Goal: Transaction & Acquisition: Purchase product/service

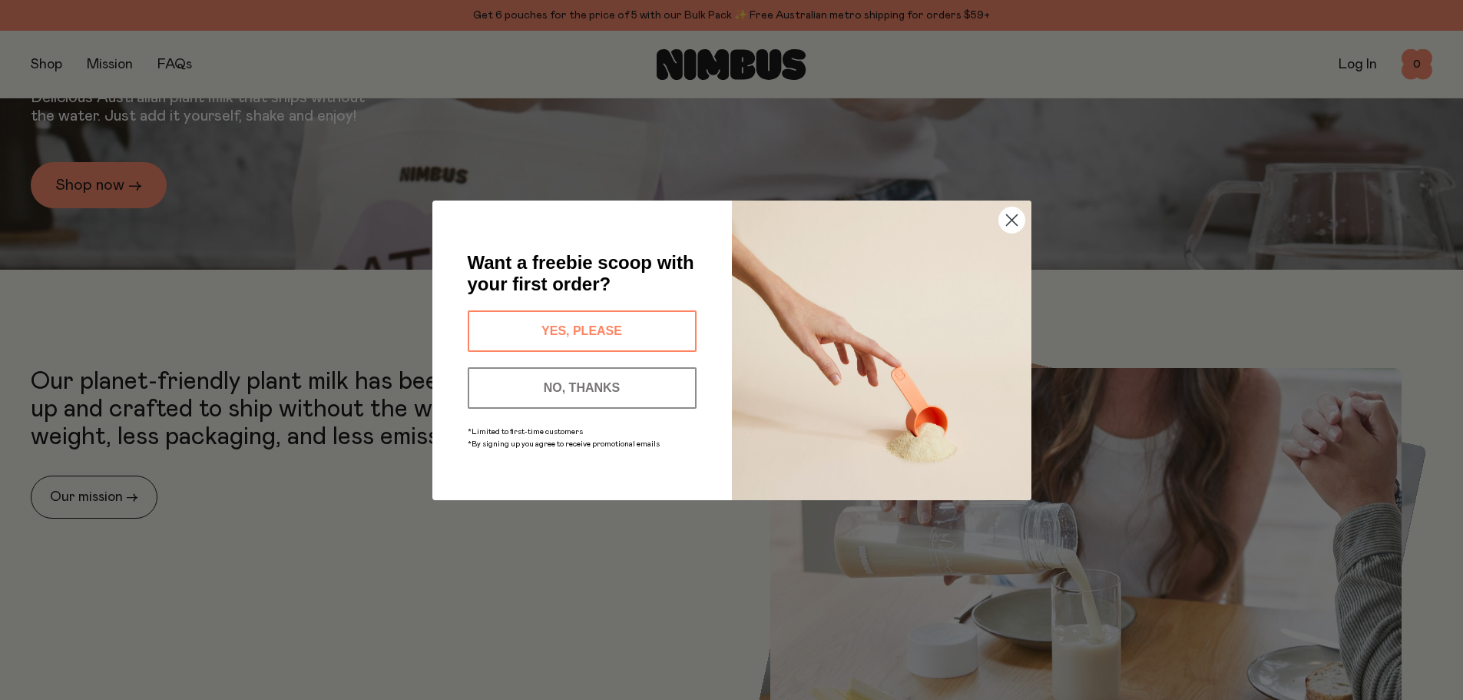
scroll to position [77, 0]
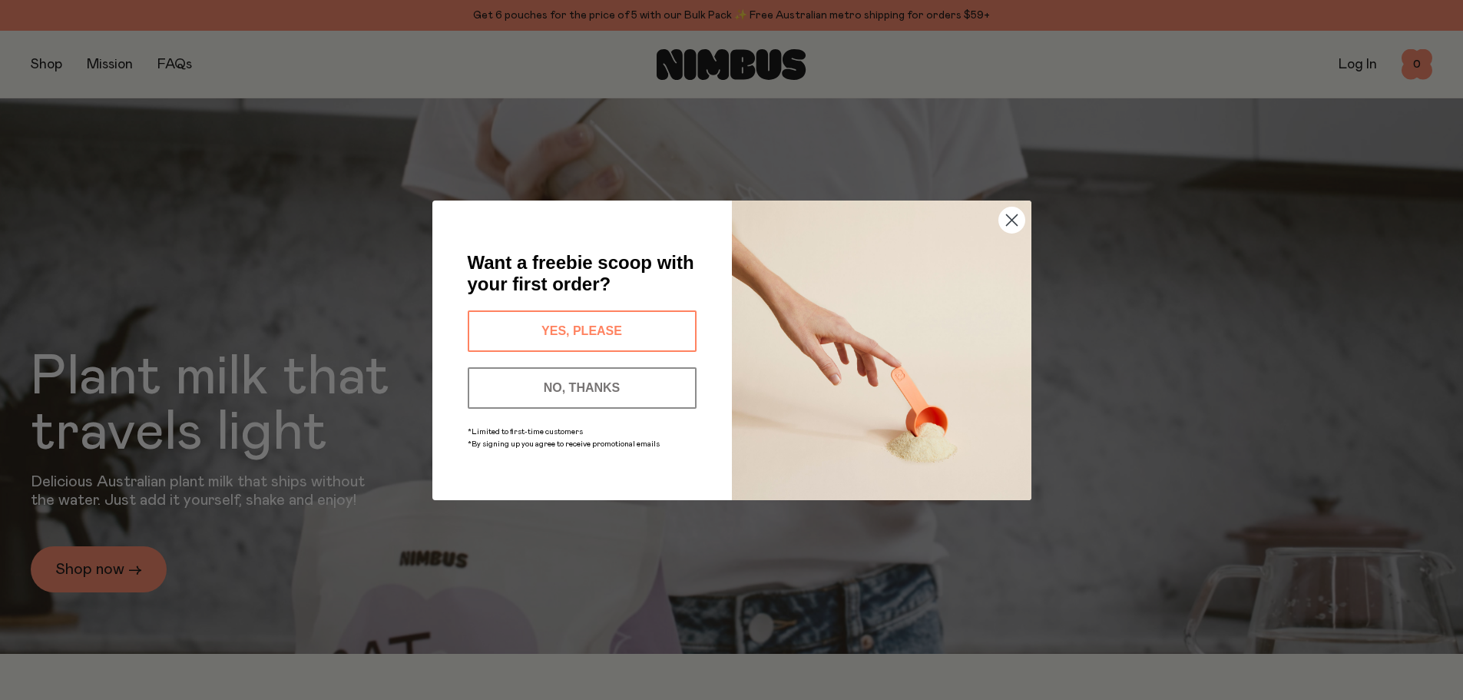
click at [45, 65] on div "Close dialog Want a freebie scoop with your first order? YES, PLEASE NO, THANKS…" at bounding box center [731, 350] width 1463 height 700
click at [596, 330] on button "YES, PLEASE" at bounding box center [582, 330] width 229 height 41
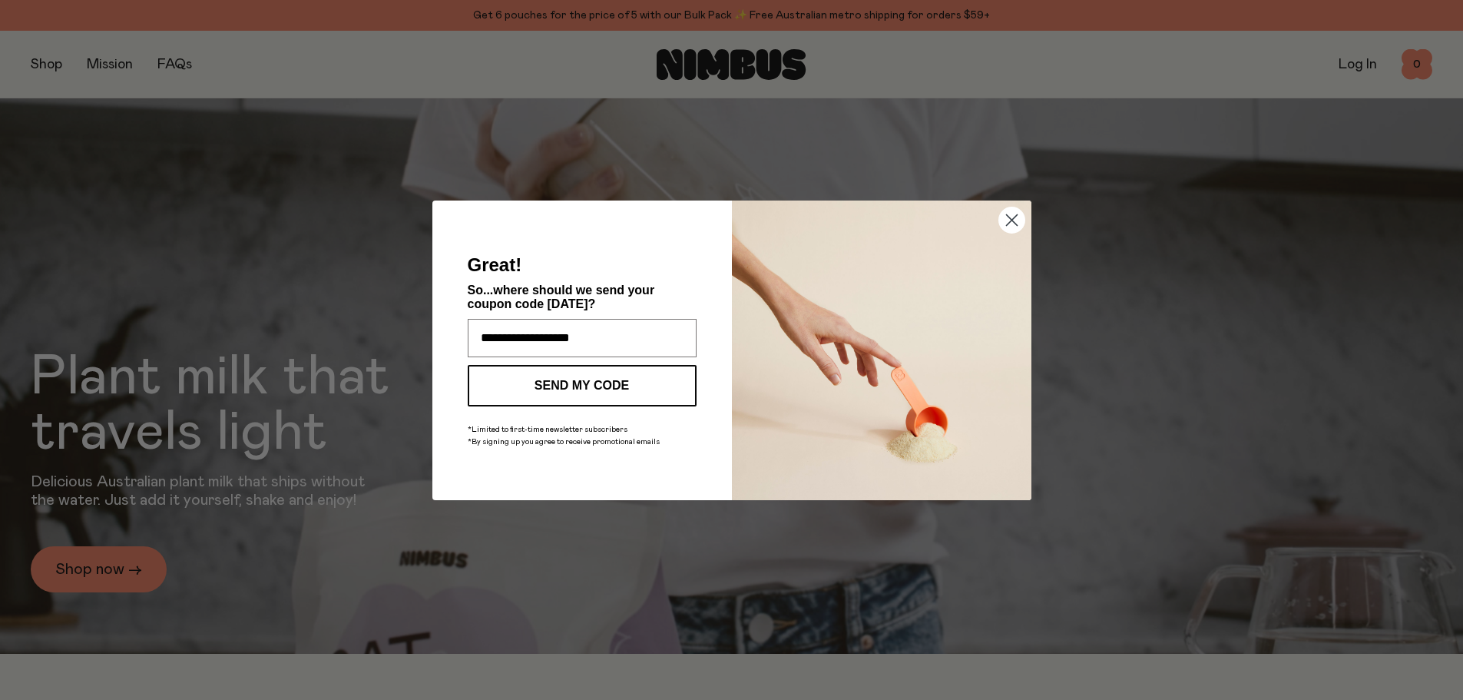
type input "**********"
click at [579, 380] on button "SEND MY CODE" at bounding box center [582, 385] width 229 height 41
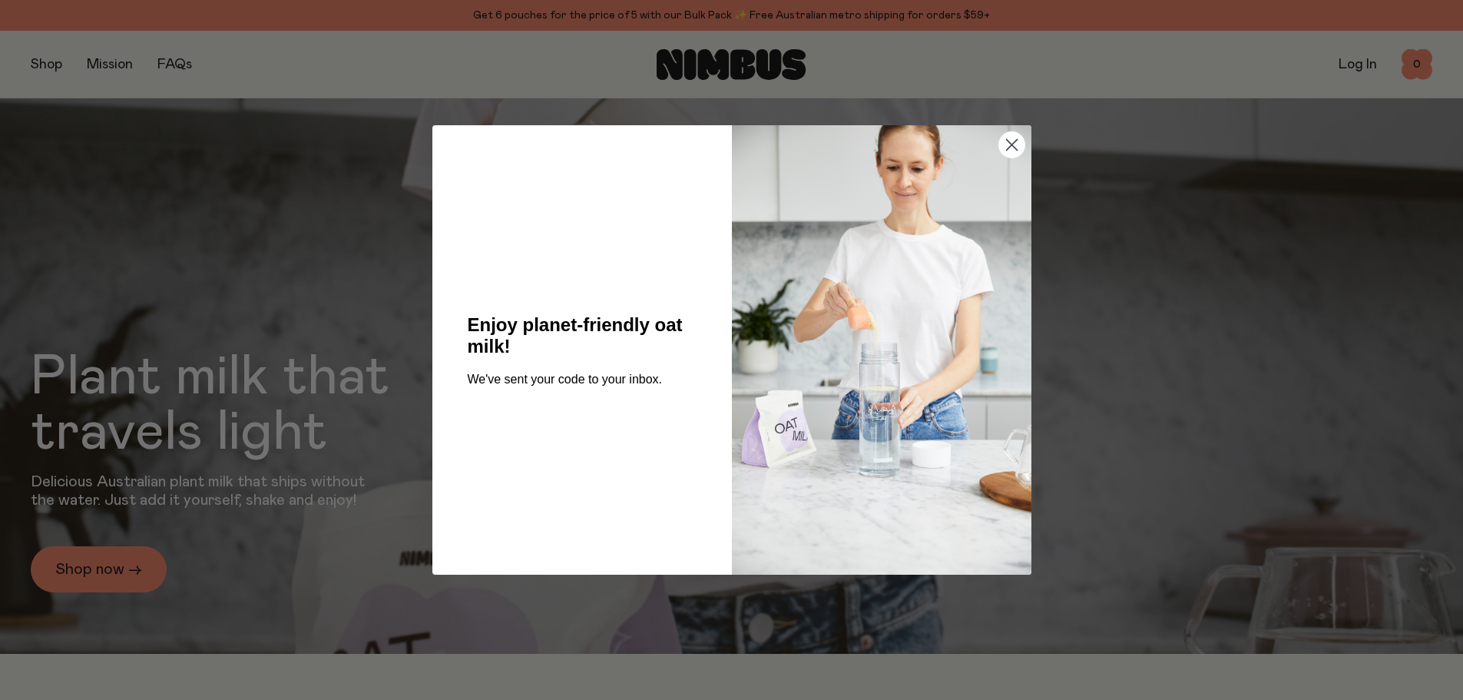
click at [1016, 148] on circle "Close dialog" at bounding box center [1011, 144] width 25 height 25
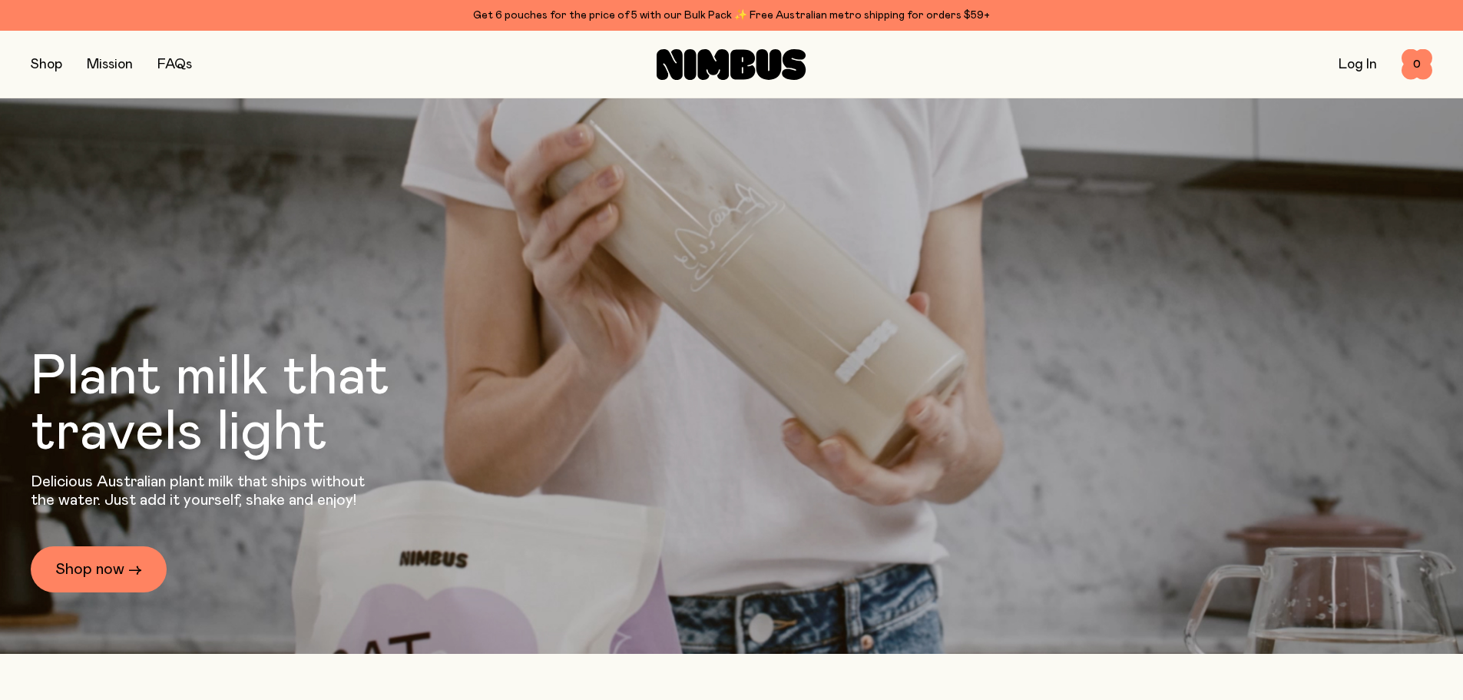
click at [36, 61] on button "button" at bounding box center [46, 65] width 31 height 22
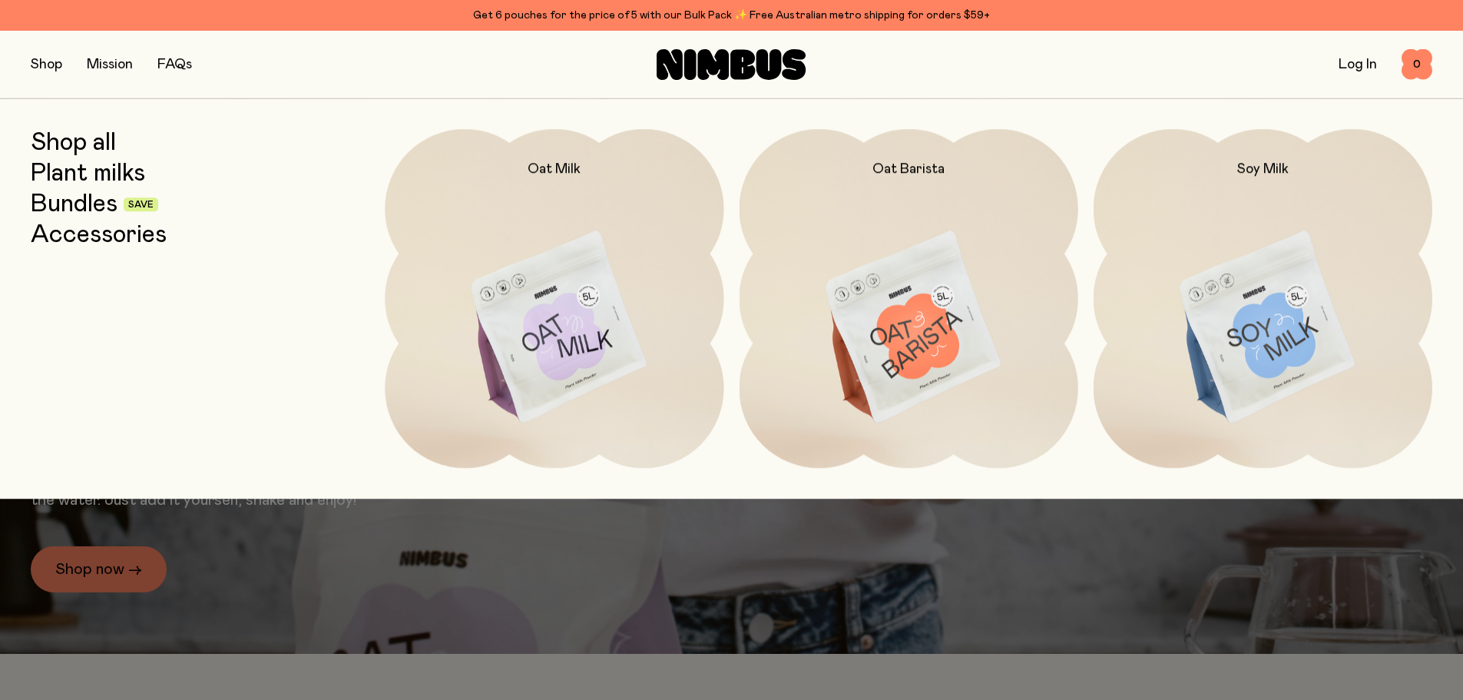
click at [75, 212] on link "Bundles" at bounding box center [74, 205] width 87 height 28
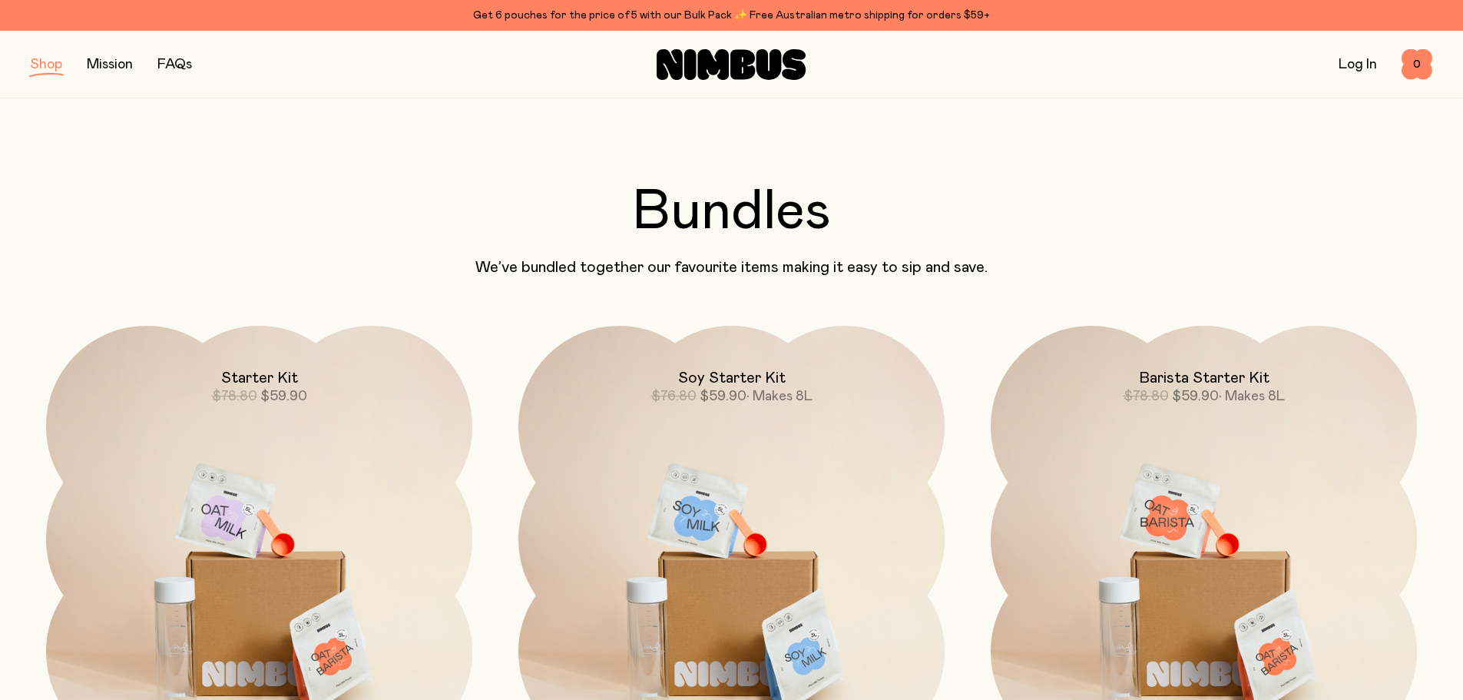
click at [50, 66] on button "button" at bounding box center [46, 65] width 31 height 22
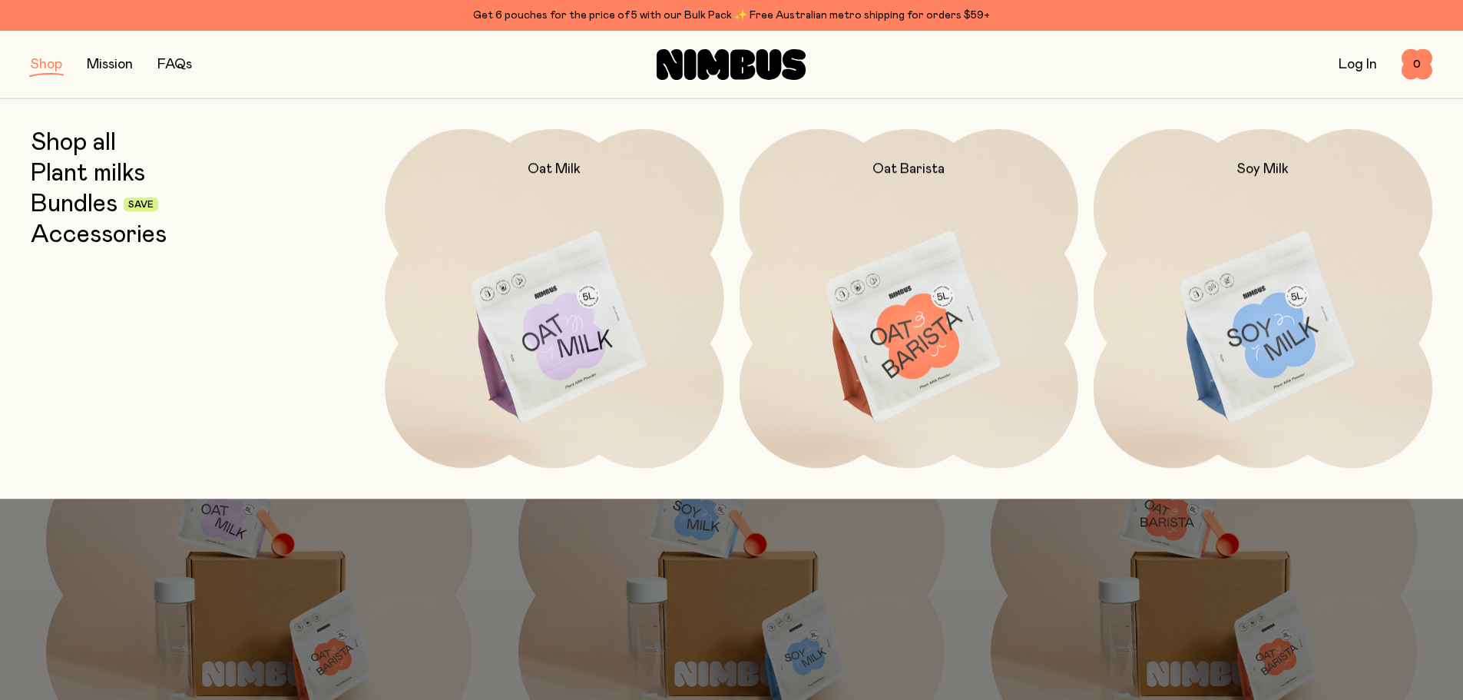
click at [91, 172] on link "Plant milks" at bounding box center [88, 174] width 114 height 28
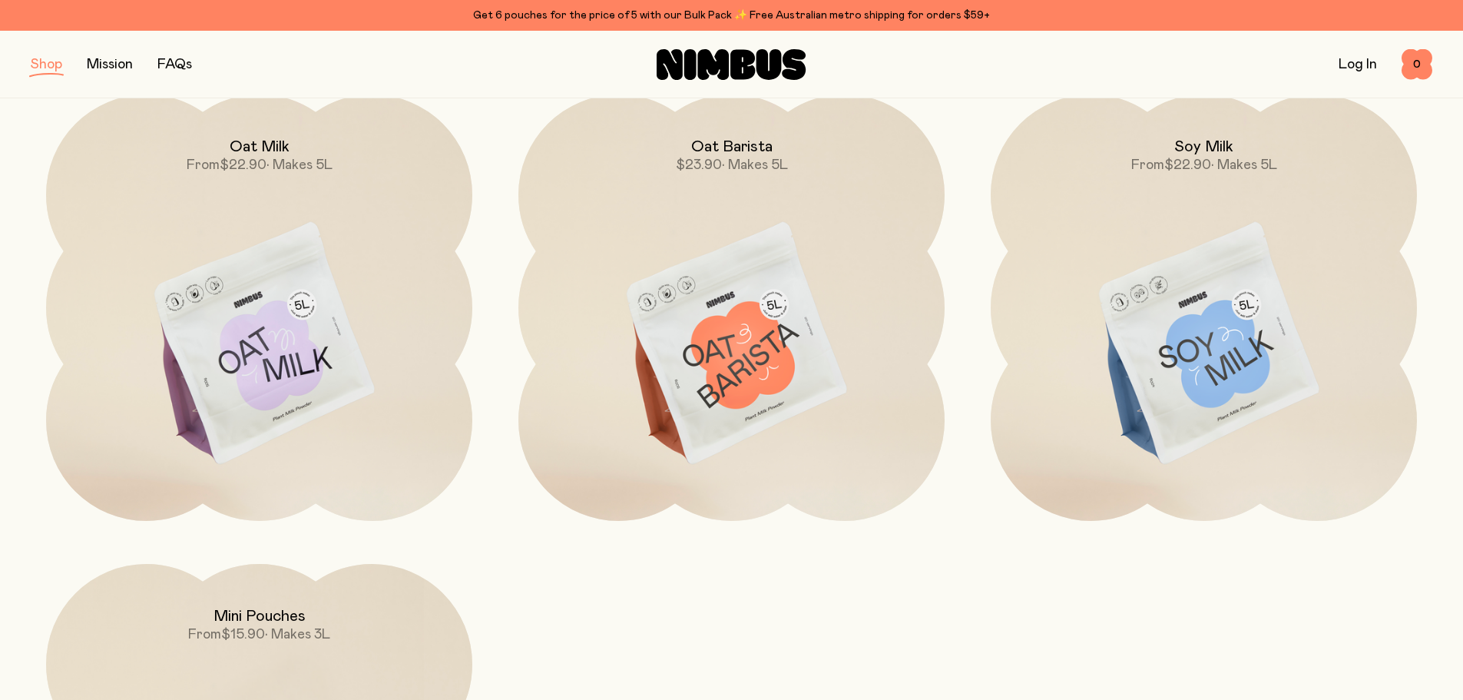
scroll to position [230, 0]
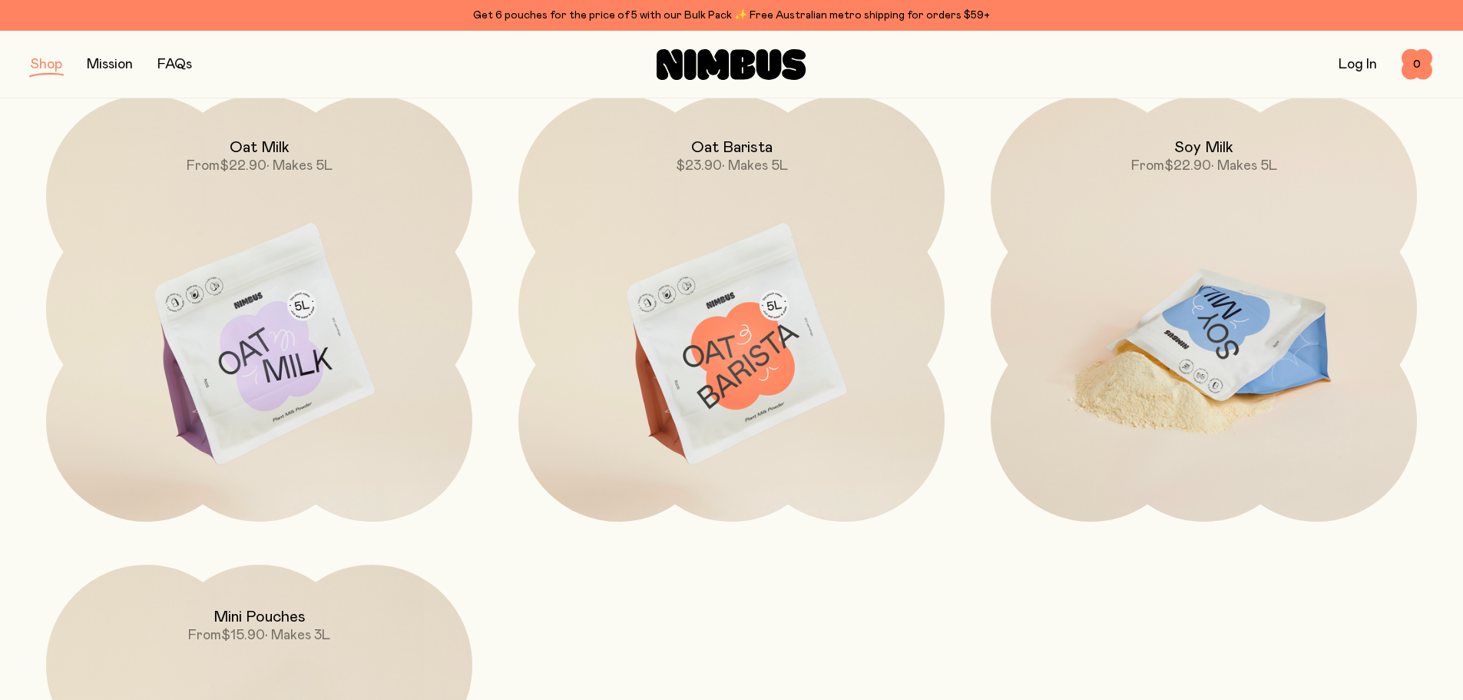
click at [1209, 327] on img at bounding box center [1204, 345] width 426 height 501
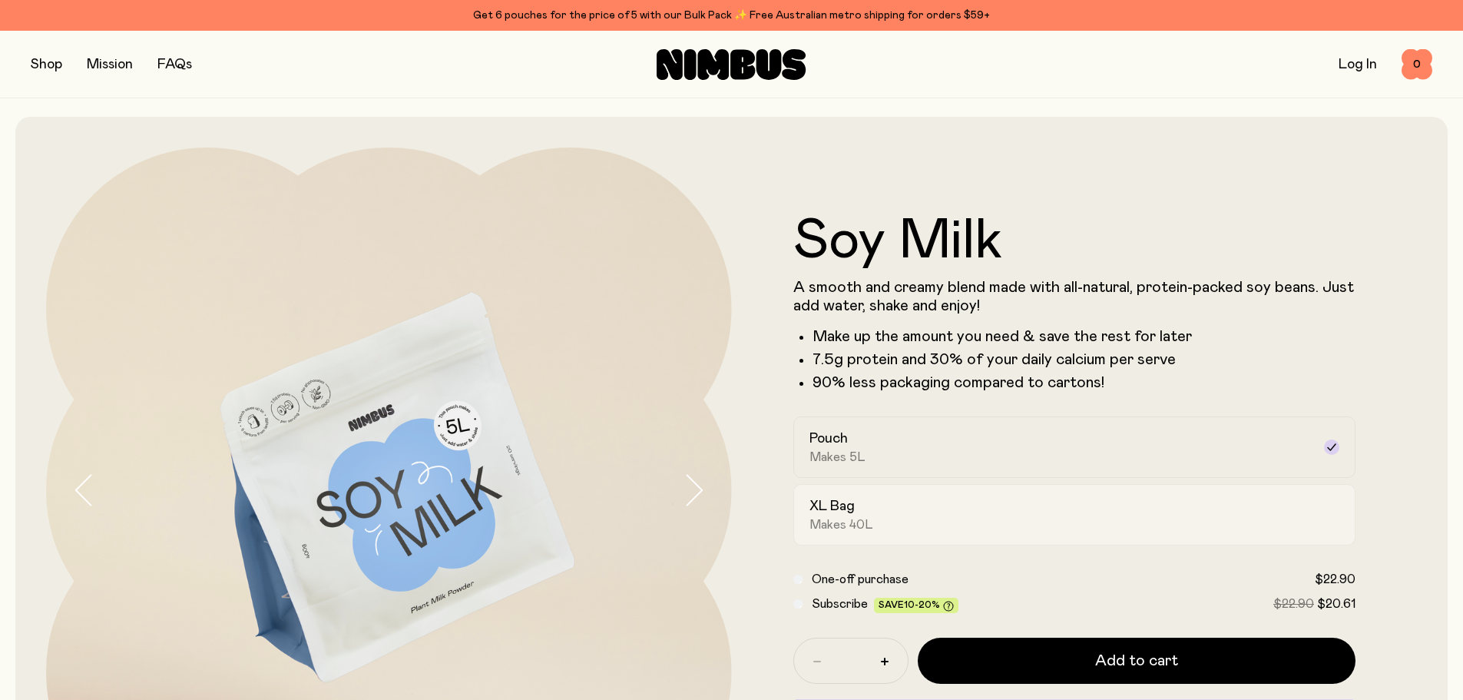
click at [1006, 507] on div "XL Bag Makes 40L" at bounding box center [1061, 514] width 503 height 35
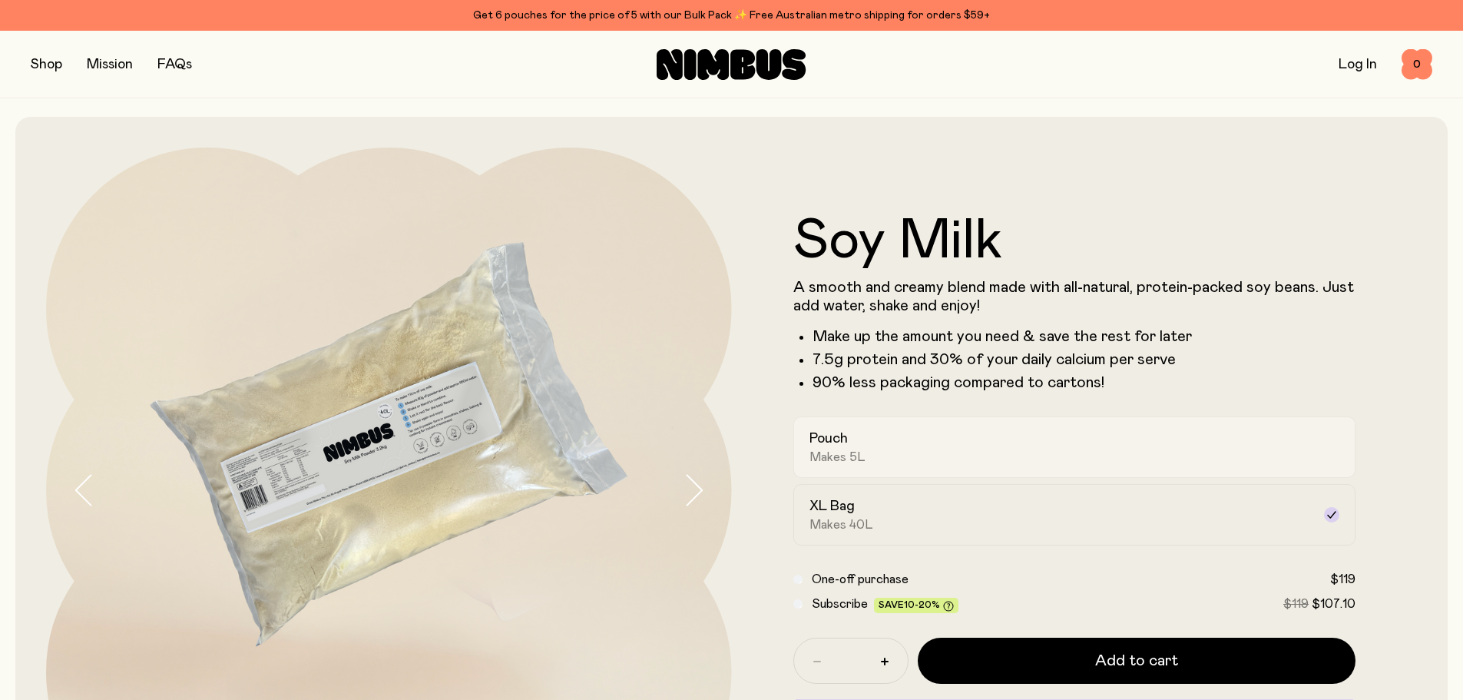
click at [1006, 450] on div "Pouch Makes 5L" at bounding box center [1061, 446] width 503 height 35
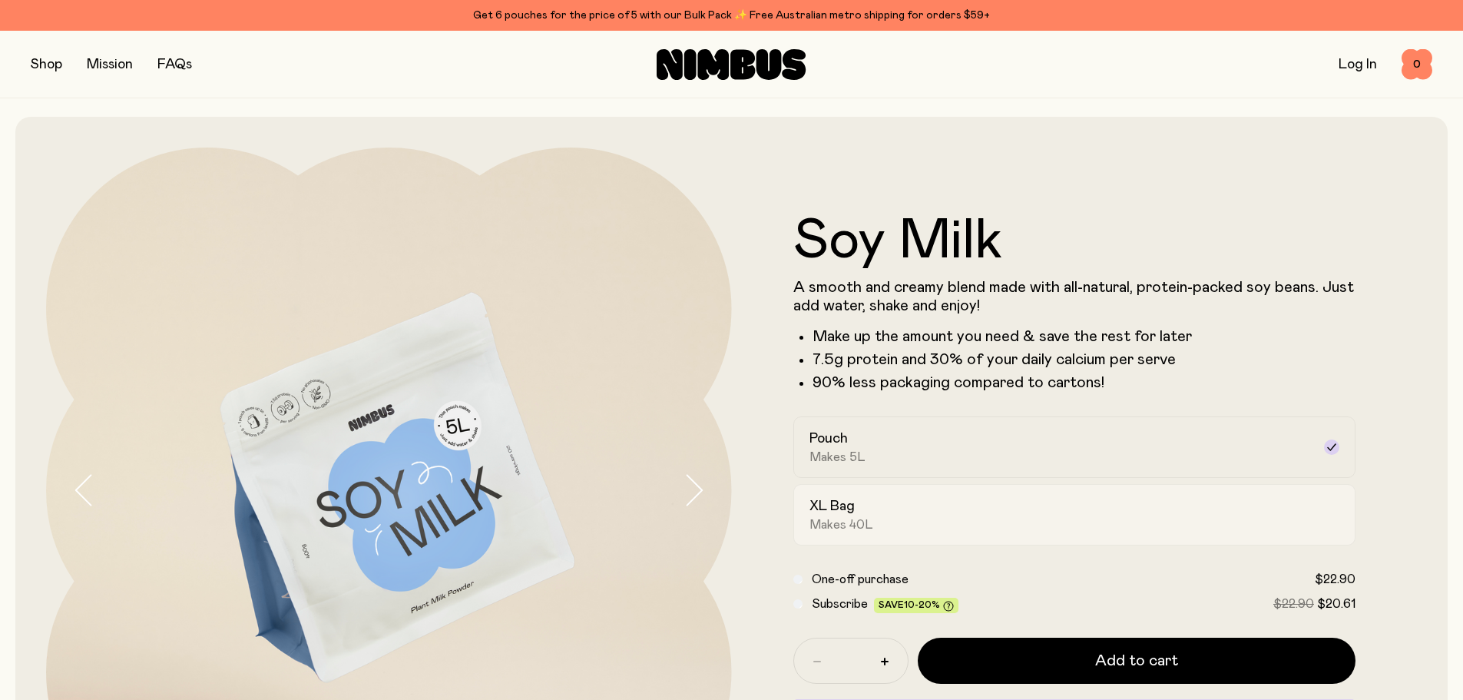
click at [1002, 495] on label "XL Bag Makes 40L" at bounding box center [1075, 514] width 563 height 61
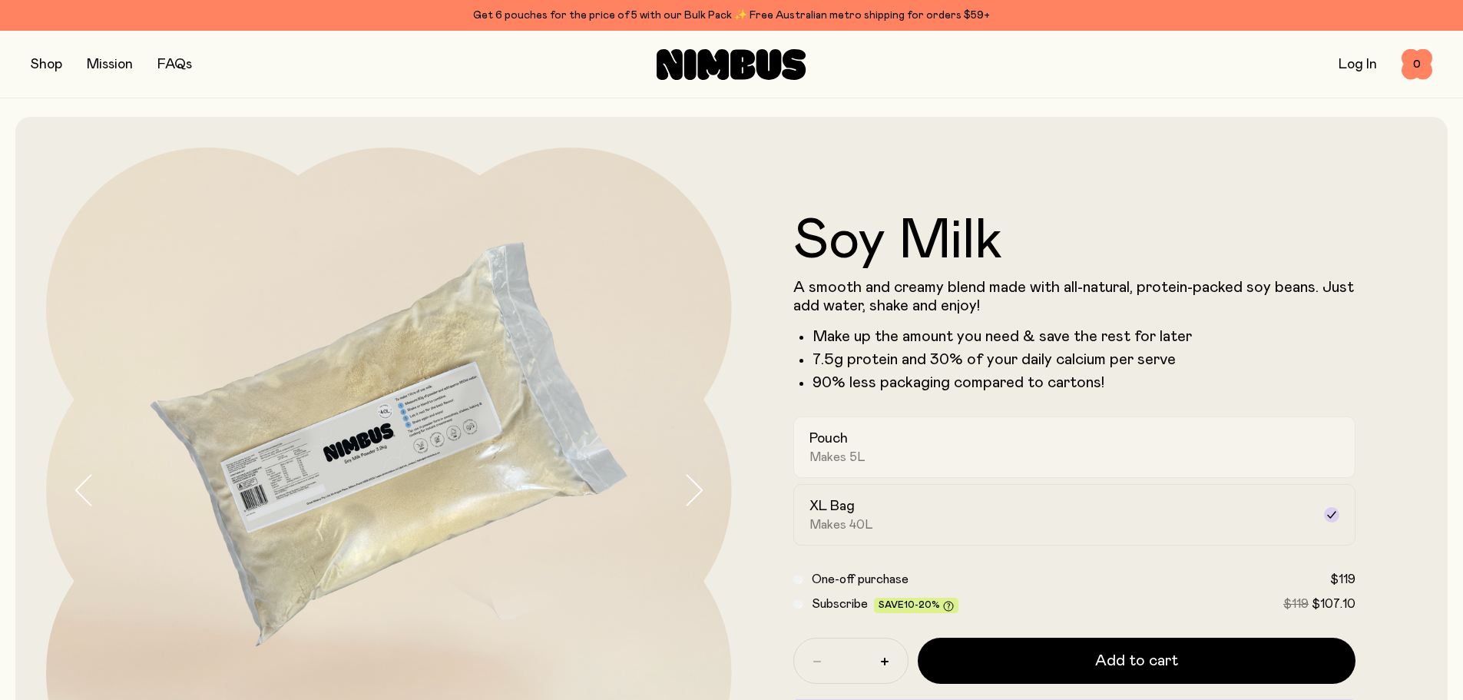
click at [1010, 462] on div "Pouch Makes 5L" at bounding box center [1061, 446] width 503 height 35
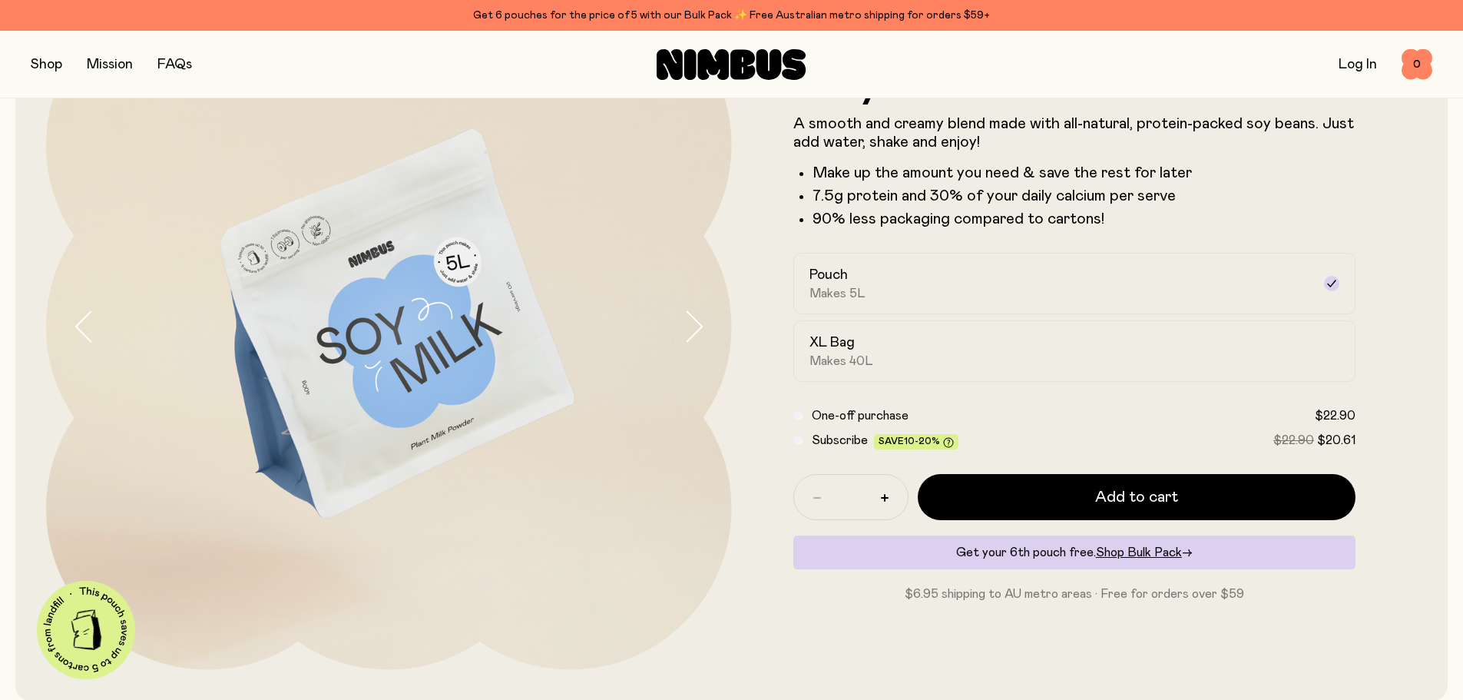
scroll to position [230, 0]
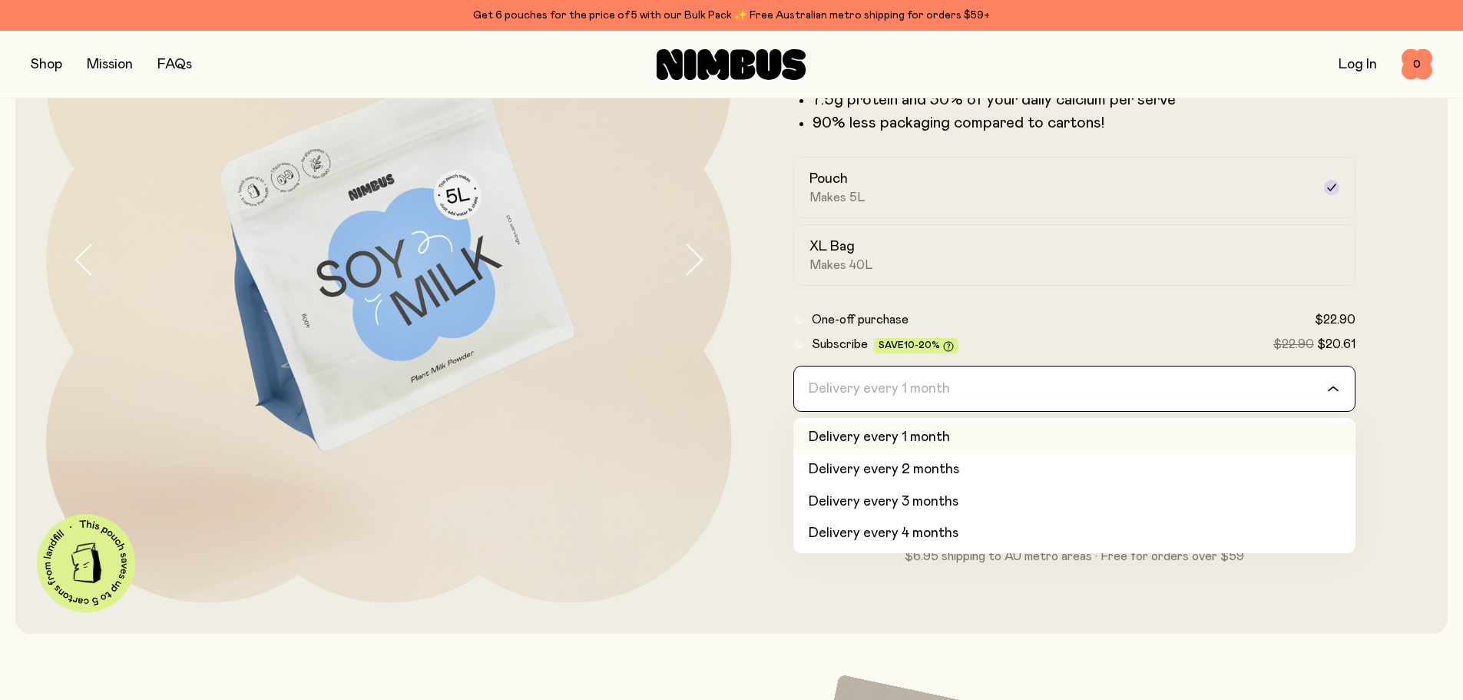
click at [1325, 391] on input "Search for option" at bounding box center [1065, 388] width 523 height 45
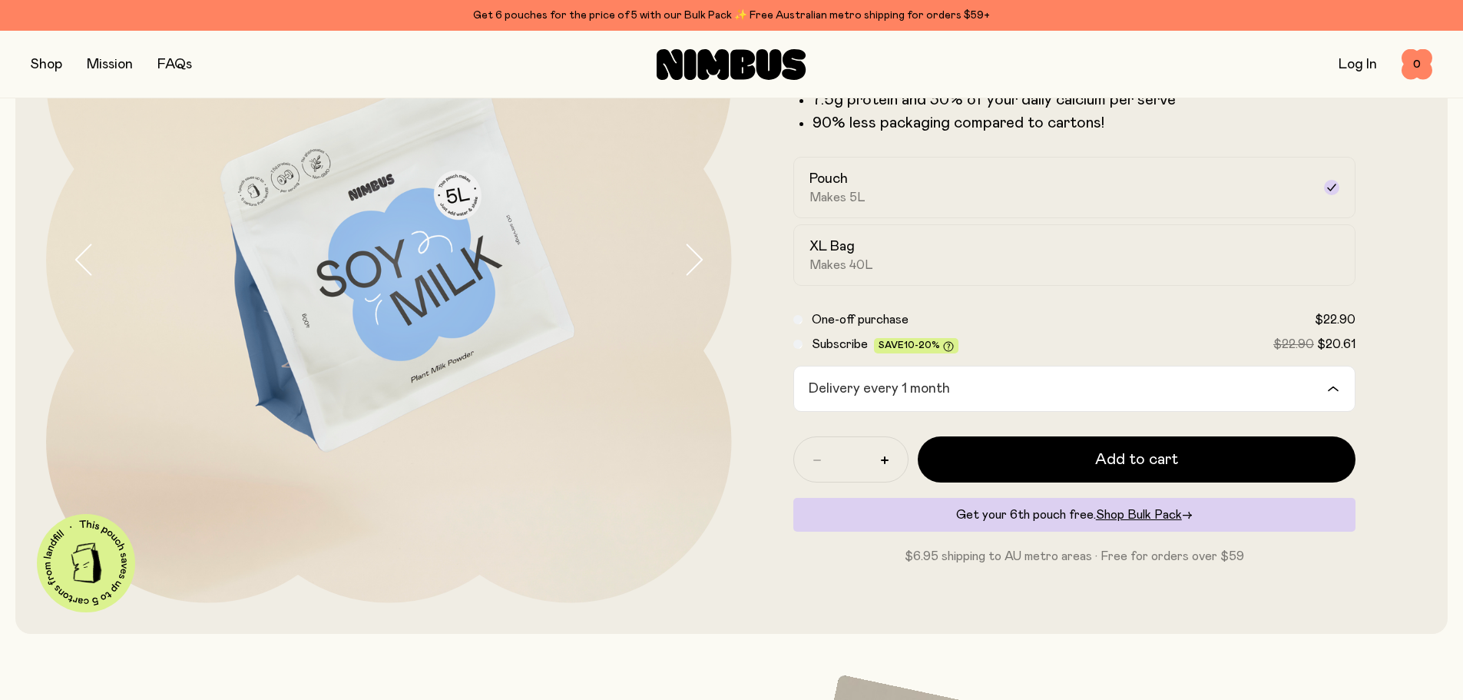
click at [1438, 406] on div "Soy Milk A smooth and creamy blend made with all-natural, protein-packed soy be…" at bounding box center [731, 259] width 1433 height 747
click at [1326, 386] on div "Delivery every 1 month" at bounding box center [1061, 388] width 534 height 45
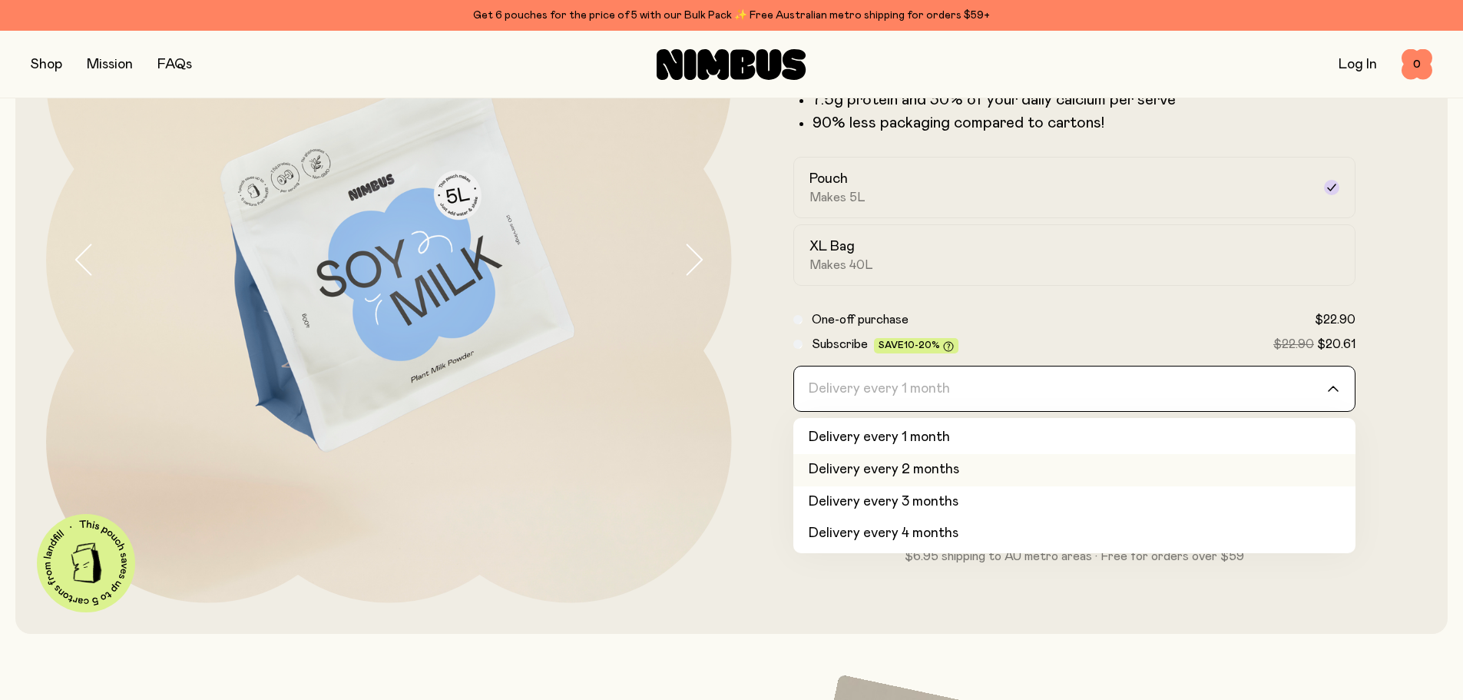
click at [1182, 467] on li "Delivery every 2 months" at bounding box center [1075, 470] width 563 height 32
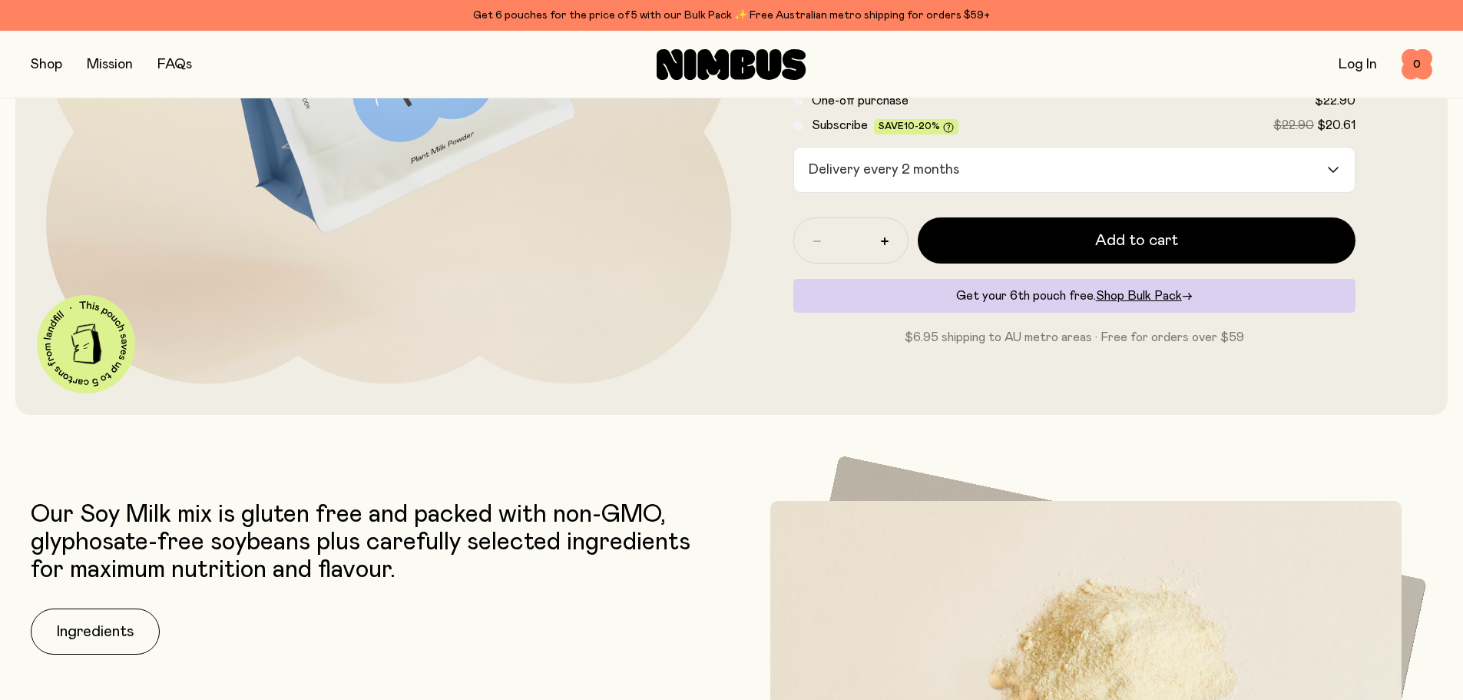
scroll to position [680, 0]
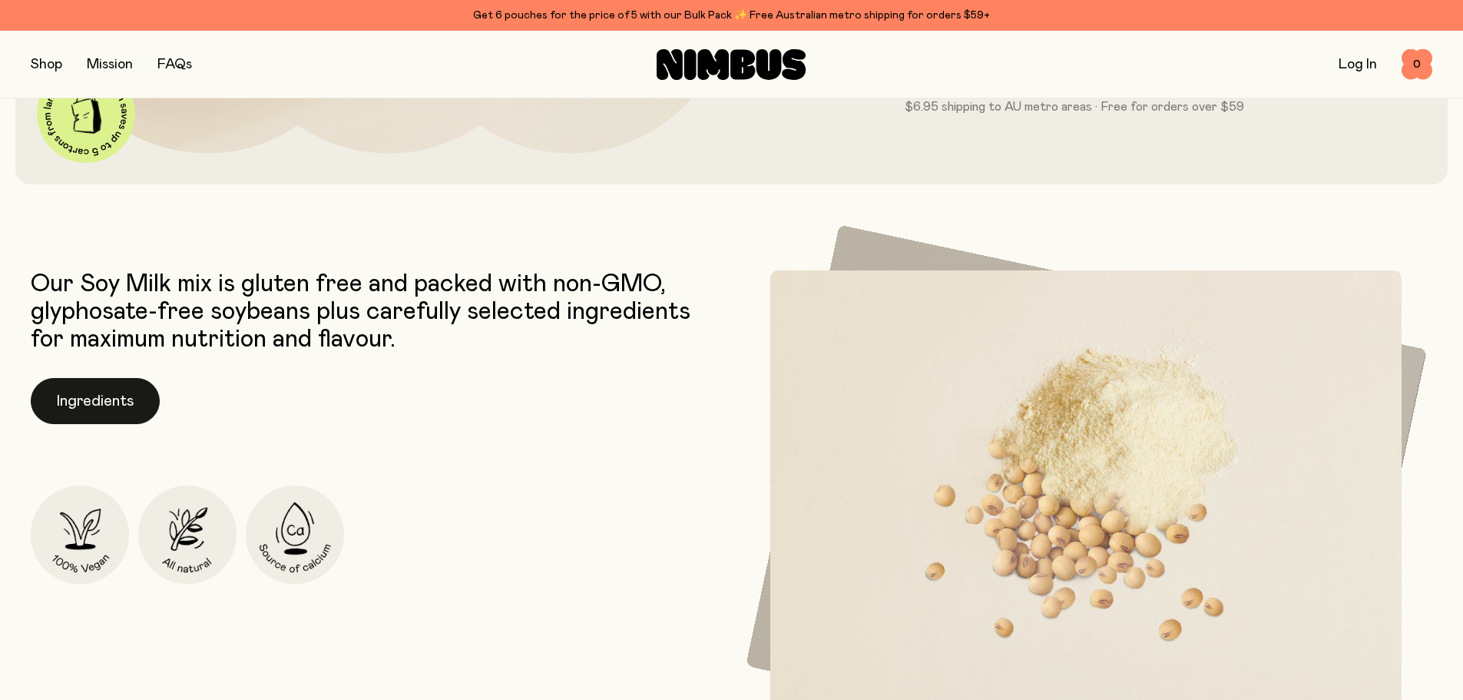
click at [105, 386] on button "Ingredients" at bounding box center [95, 401] width 129 height 46
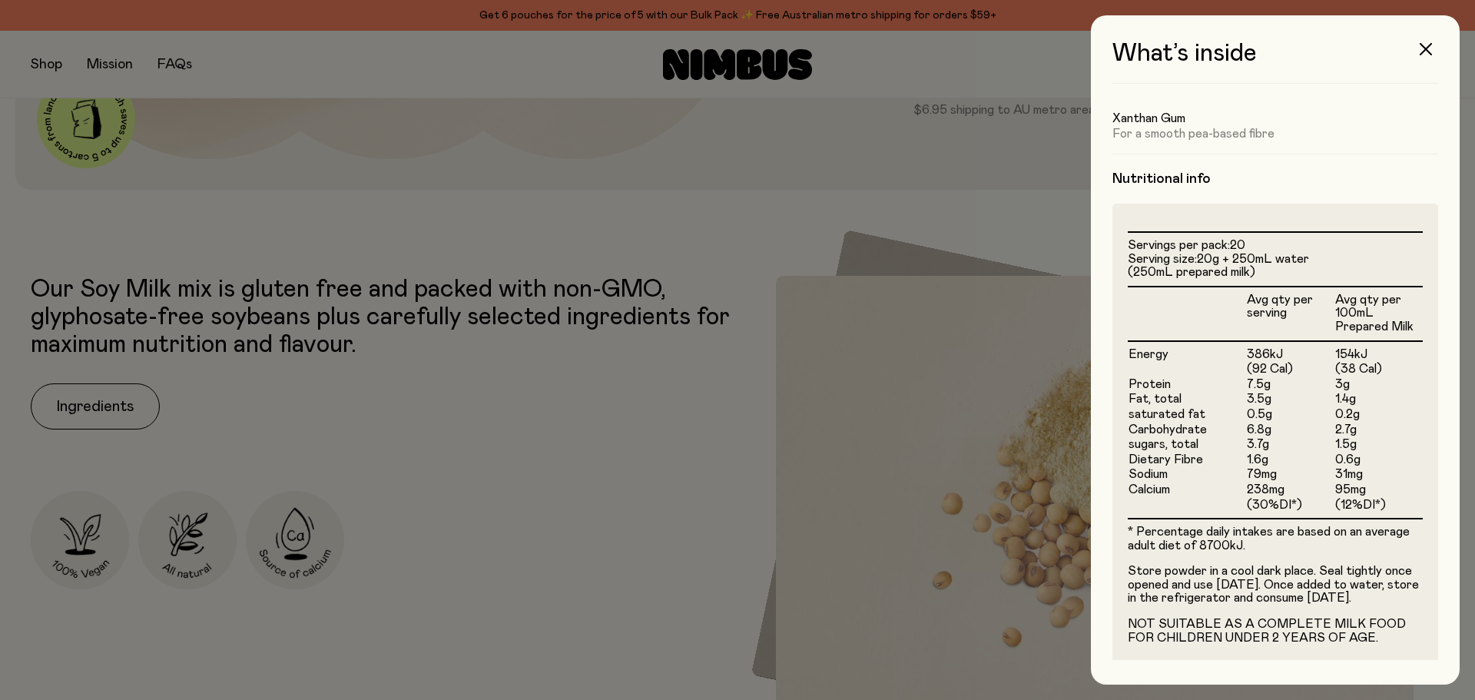
scroll to position [295, 0]
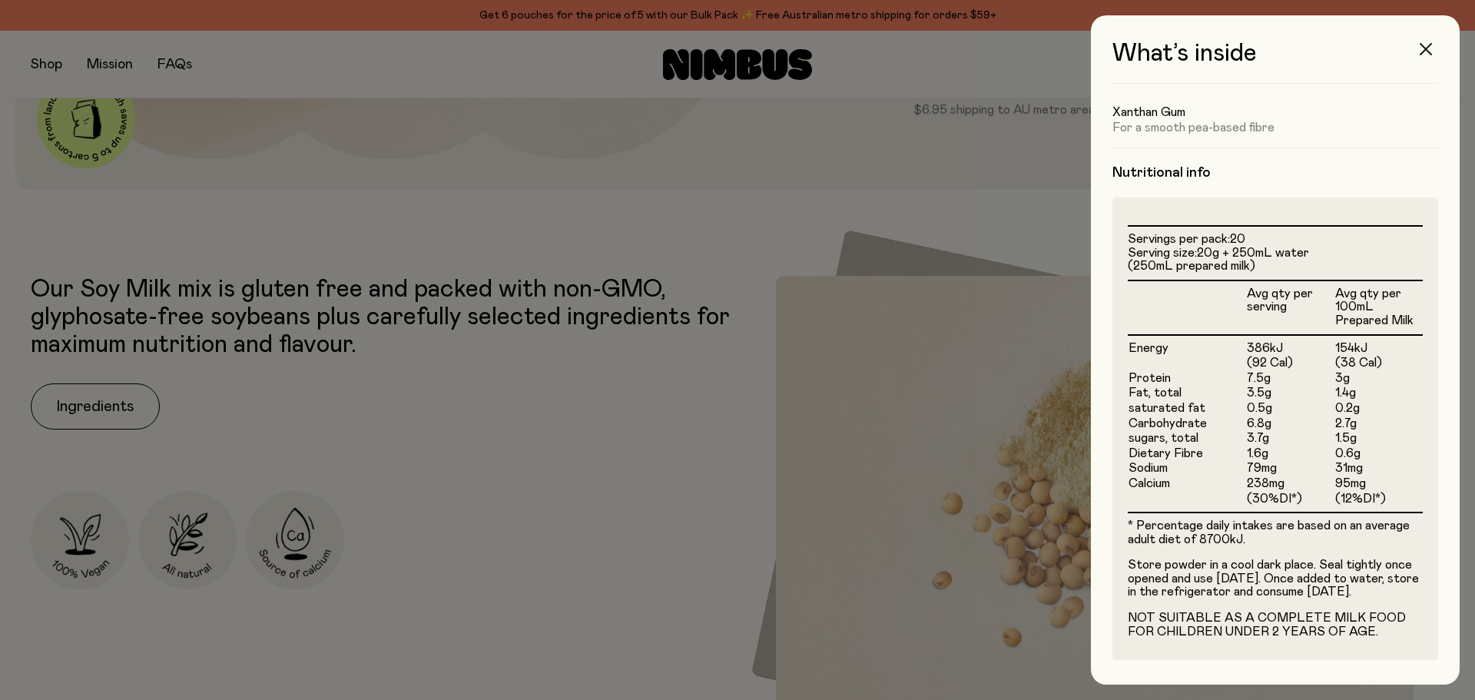
click at [1429, 47] on icon "button" at bounding box center [1426, 49] width 12 height 12
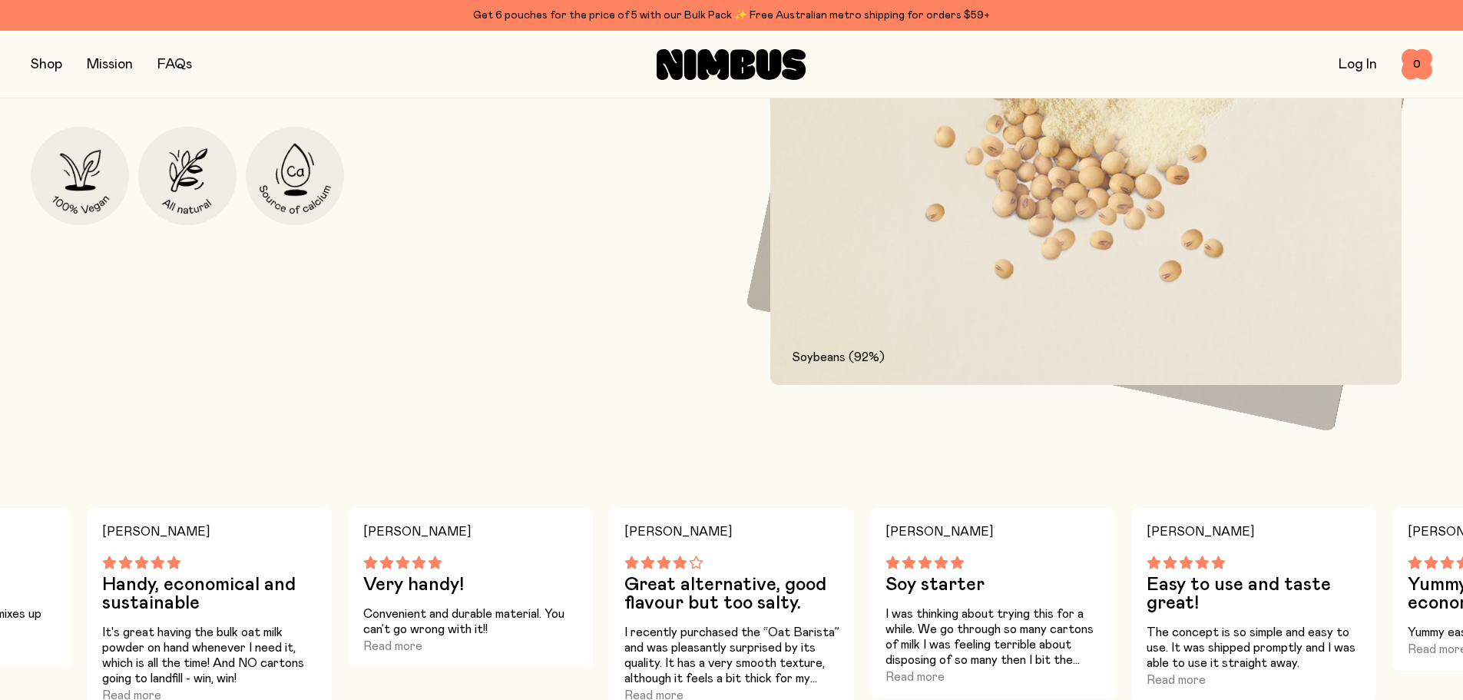
scroll to position [1141, 0]
